Goal: Task Accomplishment & Management: Manage account settings

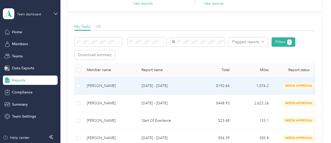
scroll to position [52, 0]
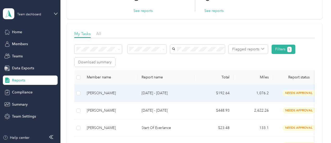
click at [275, 93] on td "needs approval" at bounding box center [298, 93] width 52 height 17
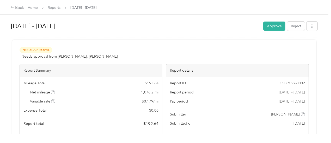
scroll to position [26, 0]
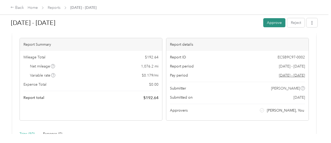
click at [268, 24] on button "Approve" at bounding box center [274, 22] width 22 height 9
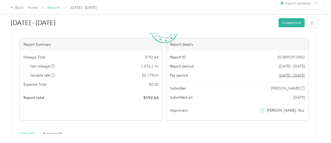
click at [54, 7] on link "Reports" at bounding box center [54, 7] width 13 height 4
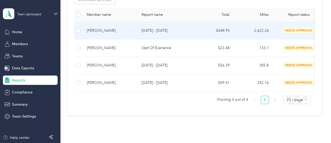
scroll to position [104, 0]
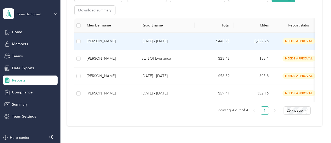
click at [247, 39] on td "2,622.26" at bounding box center [252, 41] width 39 height 17
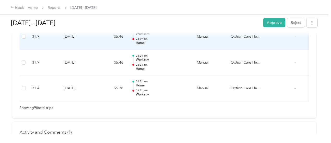
scroll to position [2625, 0]
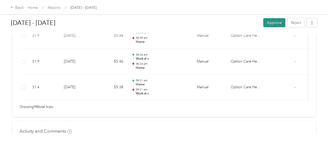
click at [272, 21] on button "Approve" at bounding box center [274, 22] width 22 height 9
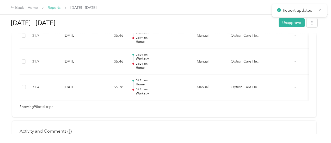
click at [49, 7] on link "Reports" at bounding box center [54, 7] width 13 height 4
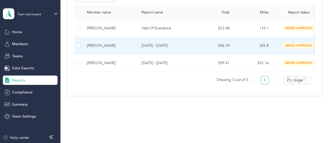
scroll to position [127, 0]
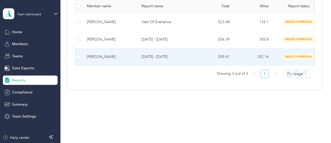
click at [98, 54] on div "[PERSON_NAME]" at bounding box center [110, 57] width 46 height 6
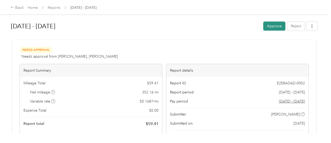
click at [271, 28] on button "Approve" at bounding box center [274, 26] width 22 height 9
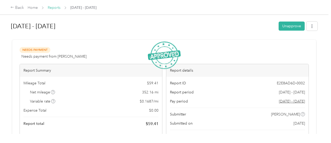
click at [59, 6] on link "Reports" at bounding box center [54, 7] width 13 height 4
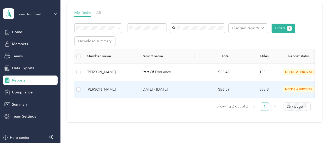
scroll to position [78, 0]
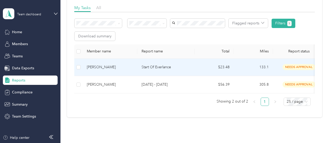
click at [88, 67] on div "[PERSON_NAME]" at bounding box center [110, 68] width 46 height 6
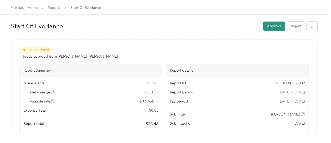
click at [272, 24] on button "Approve" at bounding box center [274, 26] width 22 height 9
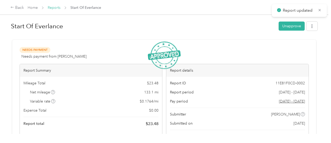
click at [50, 9] on link "Reports" at bounding box center [54, 7] width 13 height 4
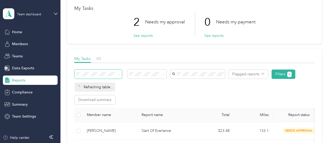
scroll to position [52, 0]
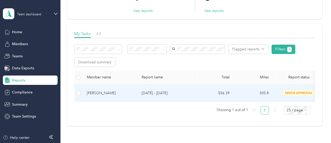
click at [107, 93] on div "[PERSON_NAME]" at bounding box center [110, 94] width 46 height 6
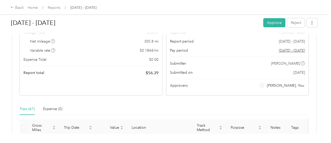
scroll to position [52, 0]
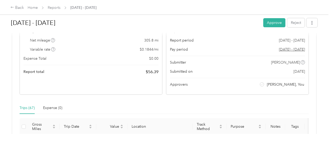
click at [274, 18] on div "[DATE] - [DATE] Approve Reject" at bounding box center [164, 23] width 306 height 15
click at [273, 22] on button "Approve" at bounding box center [274, 22] width 22 height 9
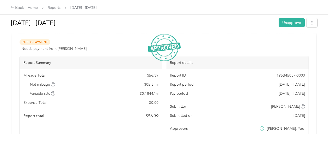
scroll to position [0, 0]
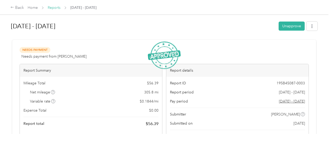
click at [50, 7] on link "Reports" at bounding box center [54, 7] width 13 height 4
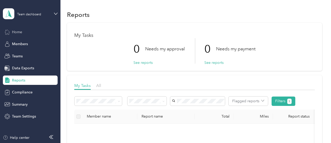
click at [27, 33] on div "Home" at bounding box center [30, 31] width 55 height 9
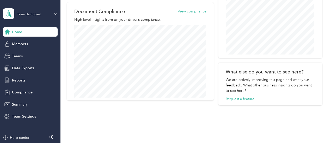
scroll to position [286, 0]
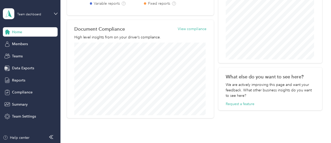
scroll to position [289, 0]
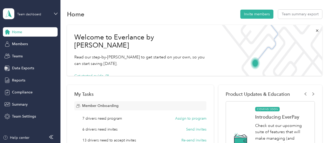
scroll to position [0, 0]
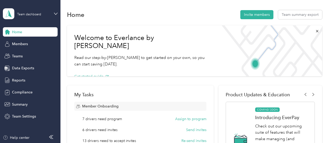
drag, startPoint x: 142, startPoint y: 15, endPoint x: 145, endPoint y: 17, distance: 3.3
click at [144, 16] on div "Home Invite members Team summary export" at bounding box center [194, 14] width 255 height 11
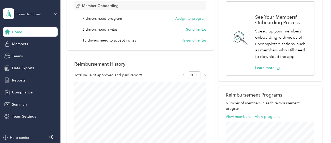
scroll to position [104, 0]
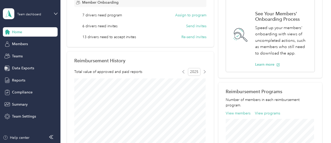
click at [108, 27] on span "6 drivers need invites" at bounding box center [99, 25] width 35 height 5
click at [109, 39] on span "13 drivers need to accept invites" at bounding box center [109, 36] width 54 height 5
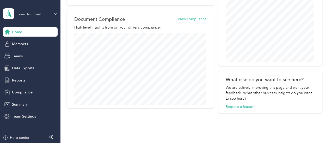
scroll to position [294, 0]
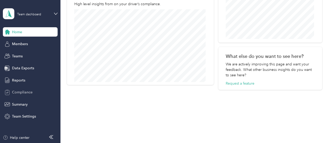
click at [20, 89] on div "Compliance" at bounding box center [30, 92] width 55 height 9
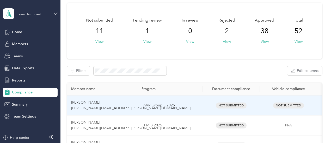
scroll to position [26, 0]
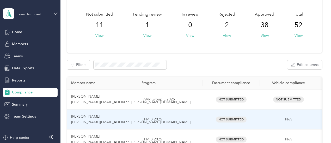
click at [191, 119] on td "CPM B 2025" at bounding box center [169, 120] width 65 height 20
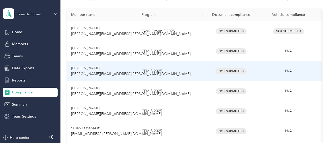
scroll to position [130, 0]
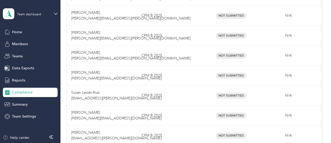
click at [26, 75] on div "Home Members Teams Data Exports Reports Compliance Summary Team Settings" at bounding box center [30, 74] width 55 height 94
click at [25, 80] on span "Reports" at bounding box center [18, 80] width 13 height 5
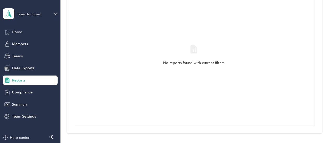
click at [32, 33] on div "Home" at bounding box center [30, 31] width 55 height 9
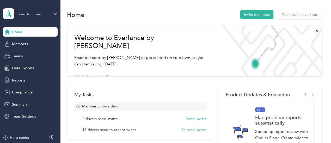
click at [42, 10] on div "Team dashboard" at bounding box center [26, 13] width 47 height 11
click at [24, 44] on div "Team dashboard" at bounding box center [22, 42] width 29 height 5
click at [17, 105] on span "Summary" at bounding box center [20, 104] width 16 height 5
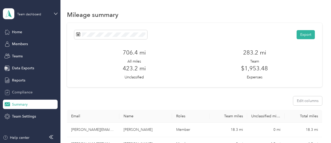
click at [30, 91] on span "Compliance" at bounding box center [22, 92] width 21 height 5
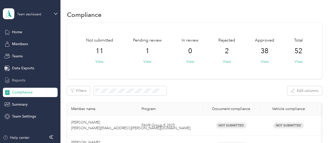
click at [16, 80] on span "Reports" at bounding box center [18, 80] width 13 height 5
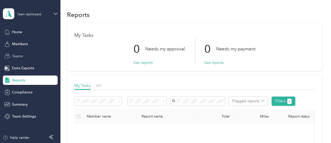
click at [20, 56] on span "Teams" at bounding box center [17, 56] width 11 height 5
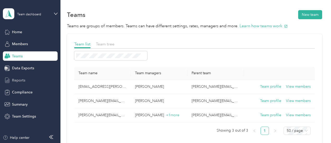
click at [21, 83] on span "Reports" at bounding box center [18, 80] width 13 height 5
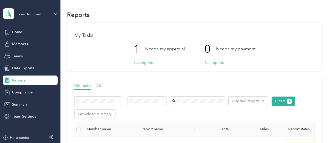
click at [142, 66] on div "My Tasks 1 Needs my approval See reports 0 Needs my payment See reports" at bounding box center [194, 47] width 255 height 48
click at [143, 64] on button "See reports" at bounding box center [142, 62] width 19 height 5
click at [135, 63] on button "See reports" at bounding box center [142, 62] width 19 height 5
